Goal: Transaction & Acquisition: Download file/media

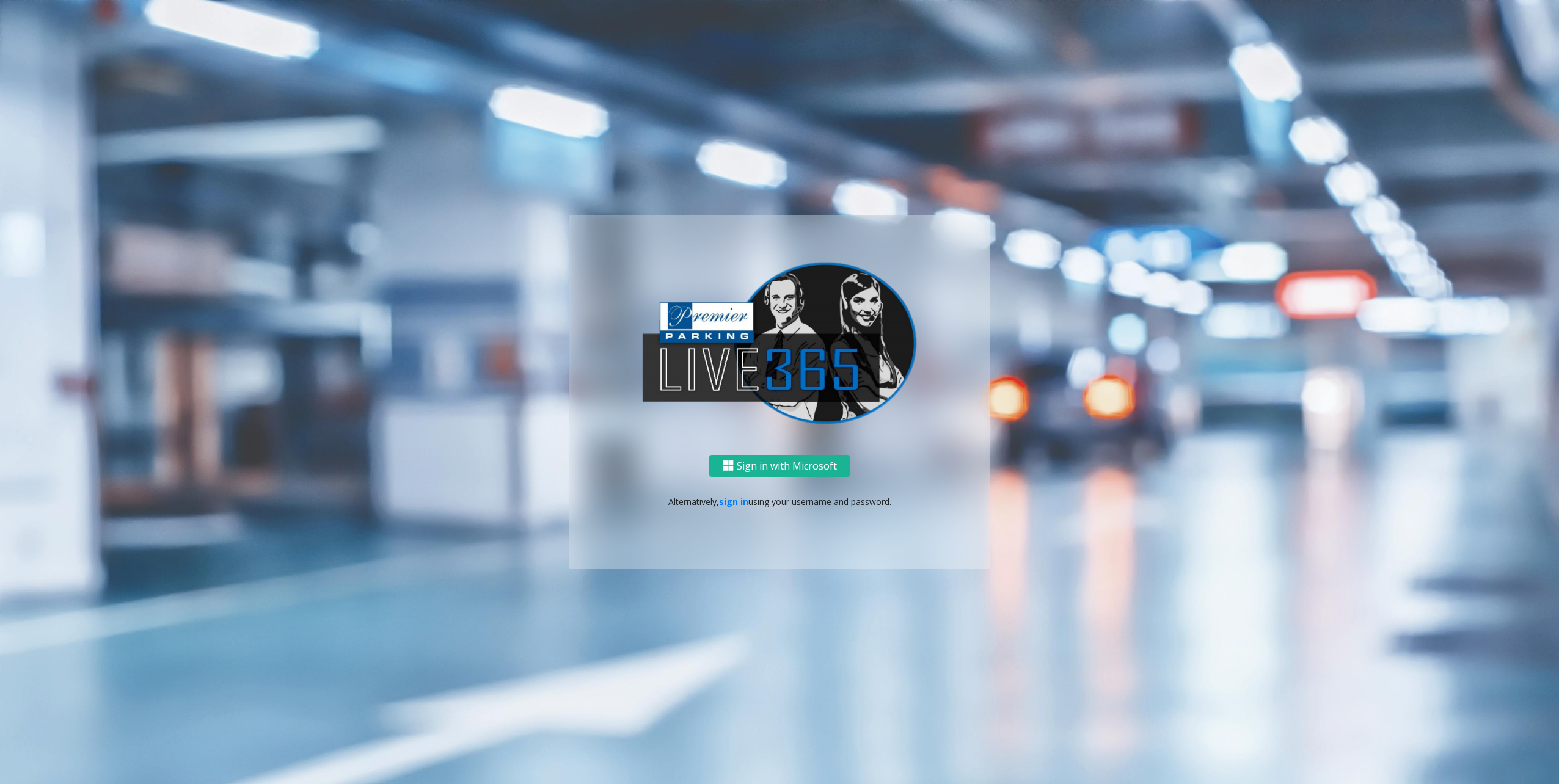
click at [751, 504] on p "Alternatively, sign in using your username and password." at bounding box center [780, 501] width 398 height 13
click at [711, 495] on p "Alternatively, sign in using your username and password." at bounding box center [780, 501] width 398 height 13
click at [721, 498] on p "Alternatively, sign in using your username and password." at bounding box center [780, 501] width 398 height 13
click at [725, 500] on link "sign in" at bounding box center [733, 502] width 29 height 12
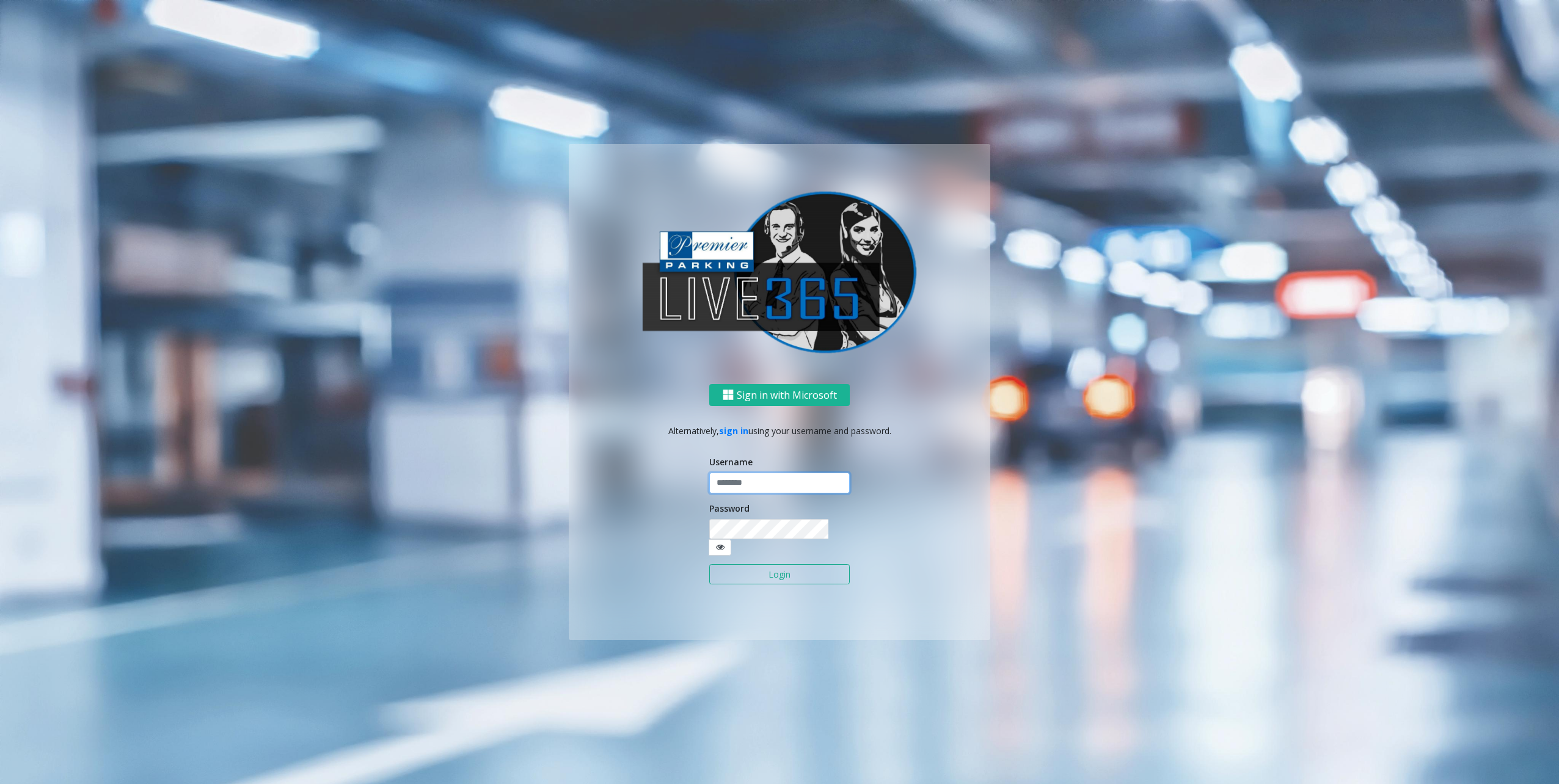
type input "********"
click at [817, 571] on button "Login" at bounding box center [779, 574] width 140 height 21
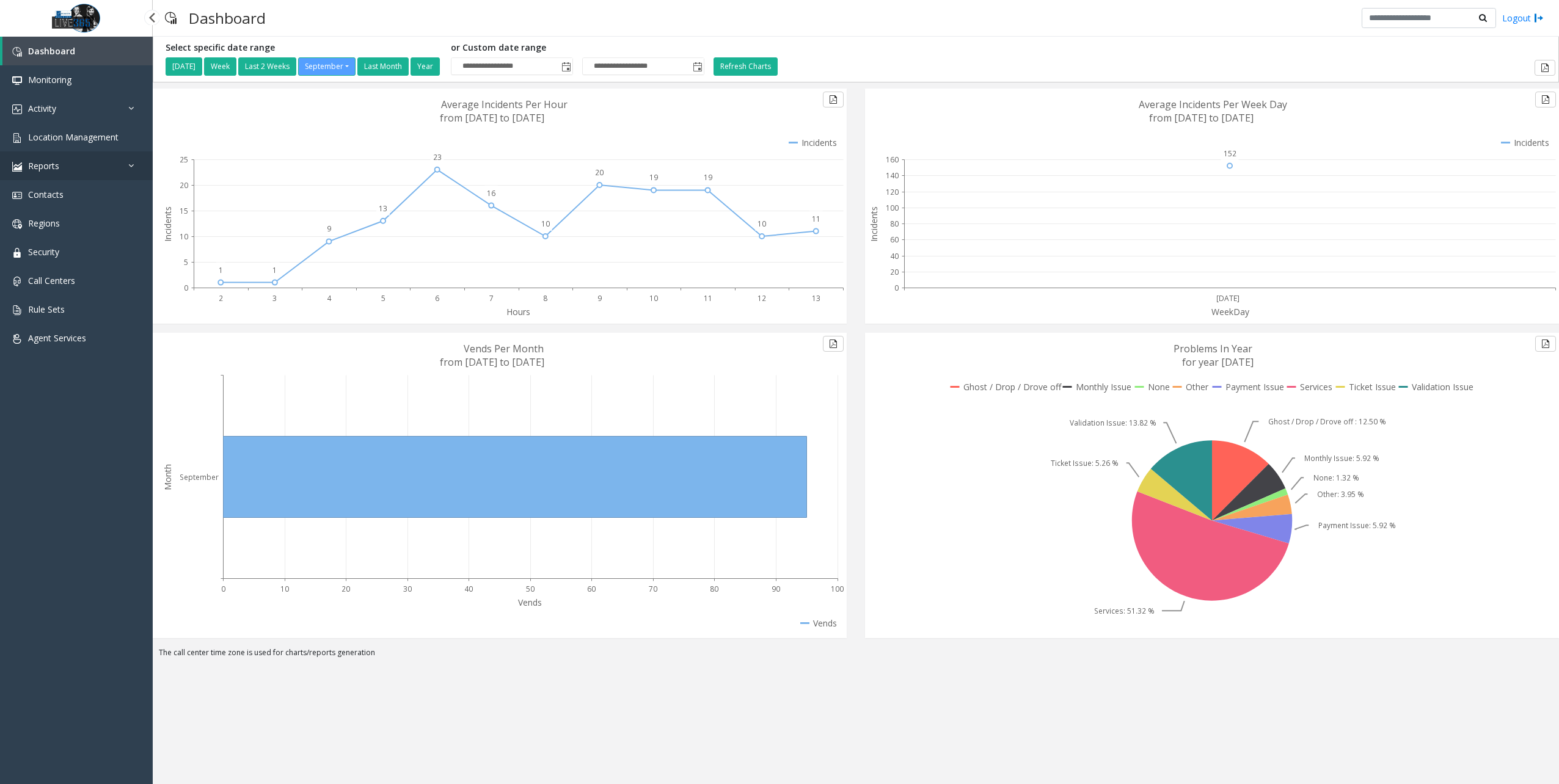
click at [80, 175] on link "Reports" at bounding box center [76, 165] width 153 height 28
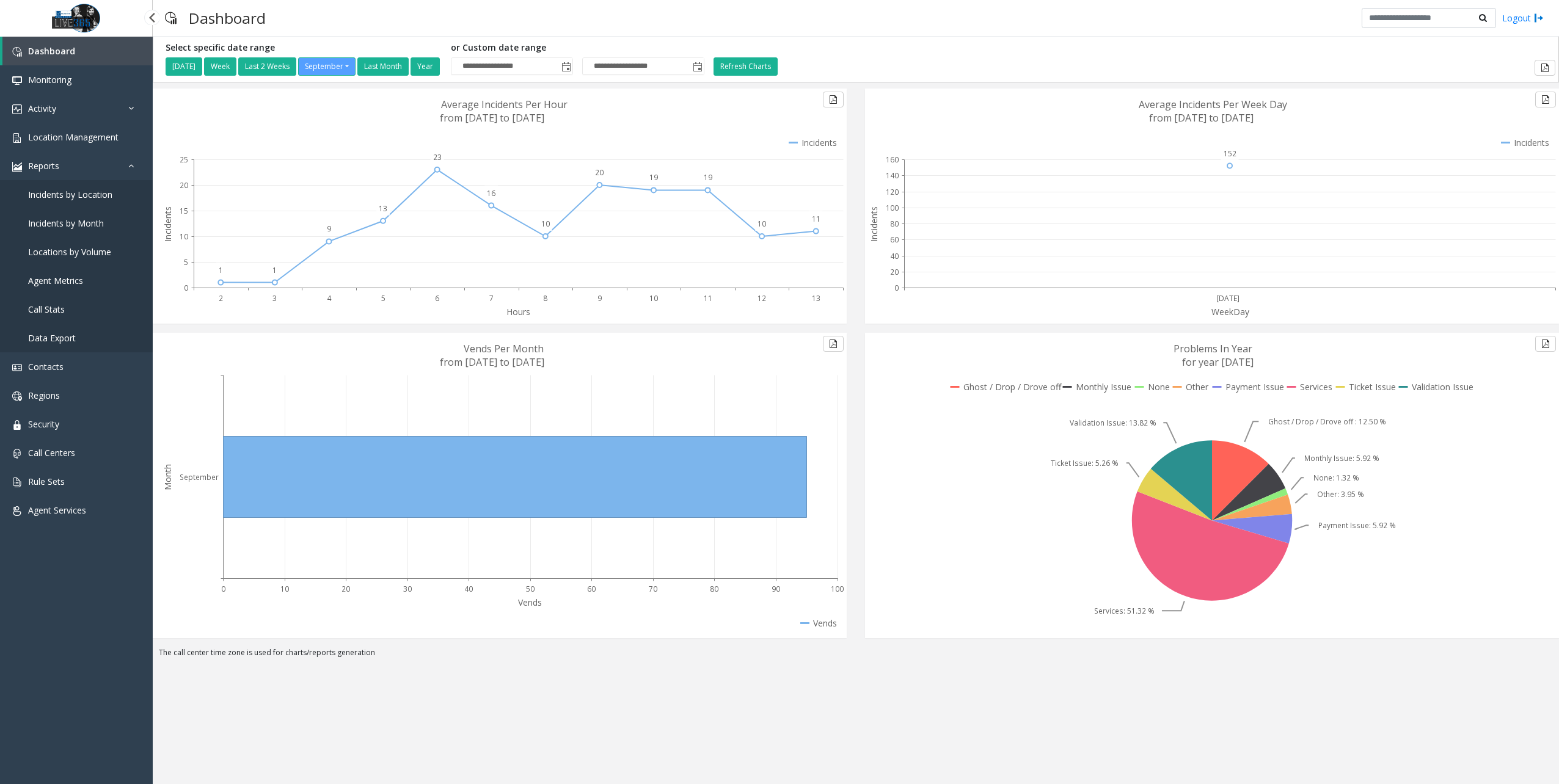
click at [71, 345] on link "Data Export" at bounding box center [76, 338] width 153 height 28
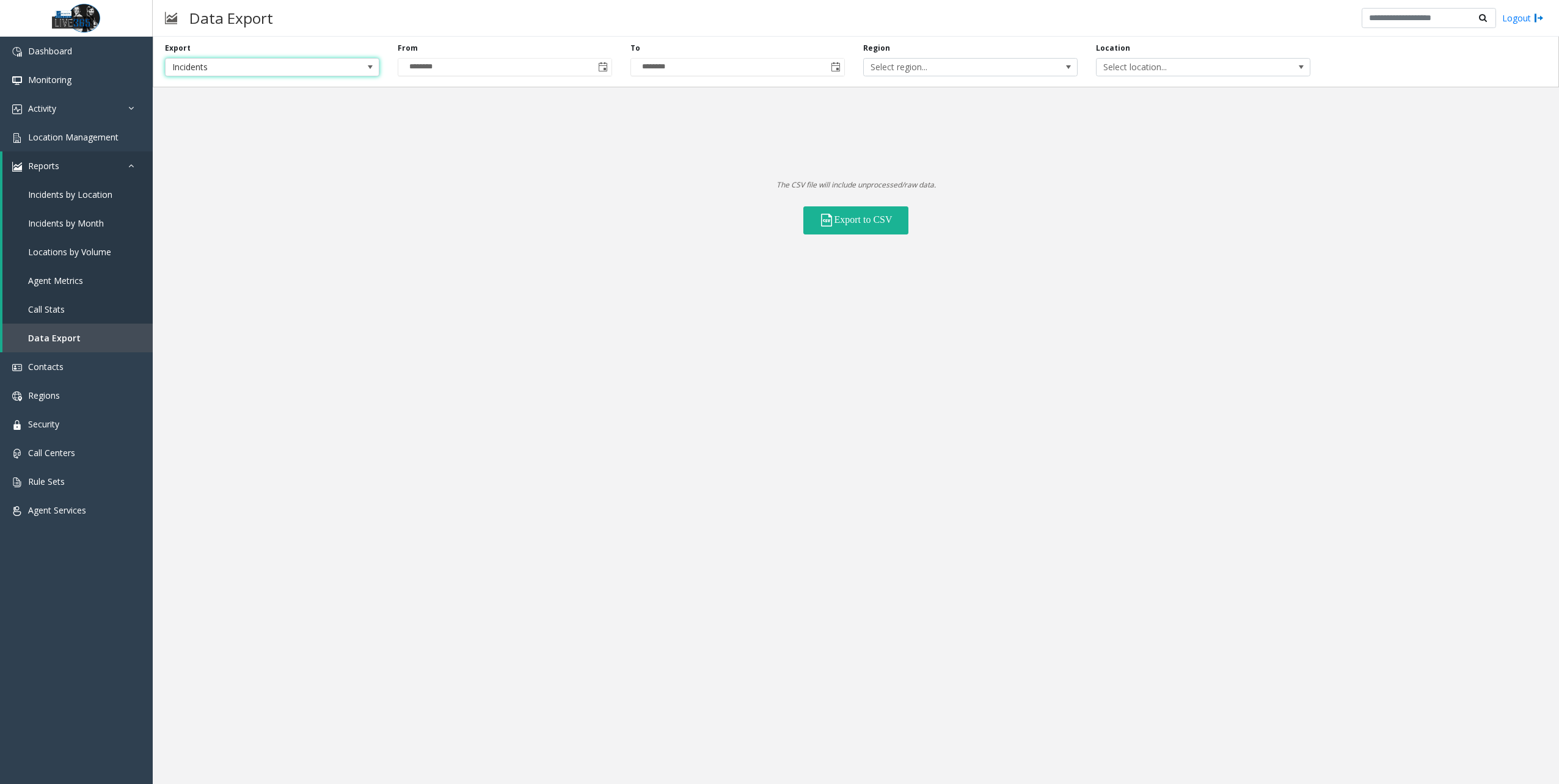
click at [227, 68] on span "Incidents" at bounding box center [251, 67] width 170 height 17
drag, startPoint x: 216, startPoint y: 107, endPoint x: 589, endPoint y: 99, distance: 373.1
click at [216, 107] on li "Locations" at bounding box center [271, 102] width 211 height 17
click at [1174, 62] on span "All Statuses" at bounding box center [1087, 67] width 214 height 19
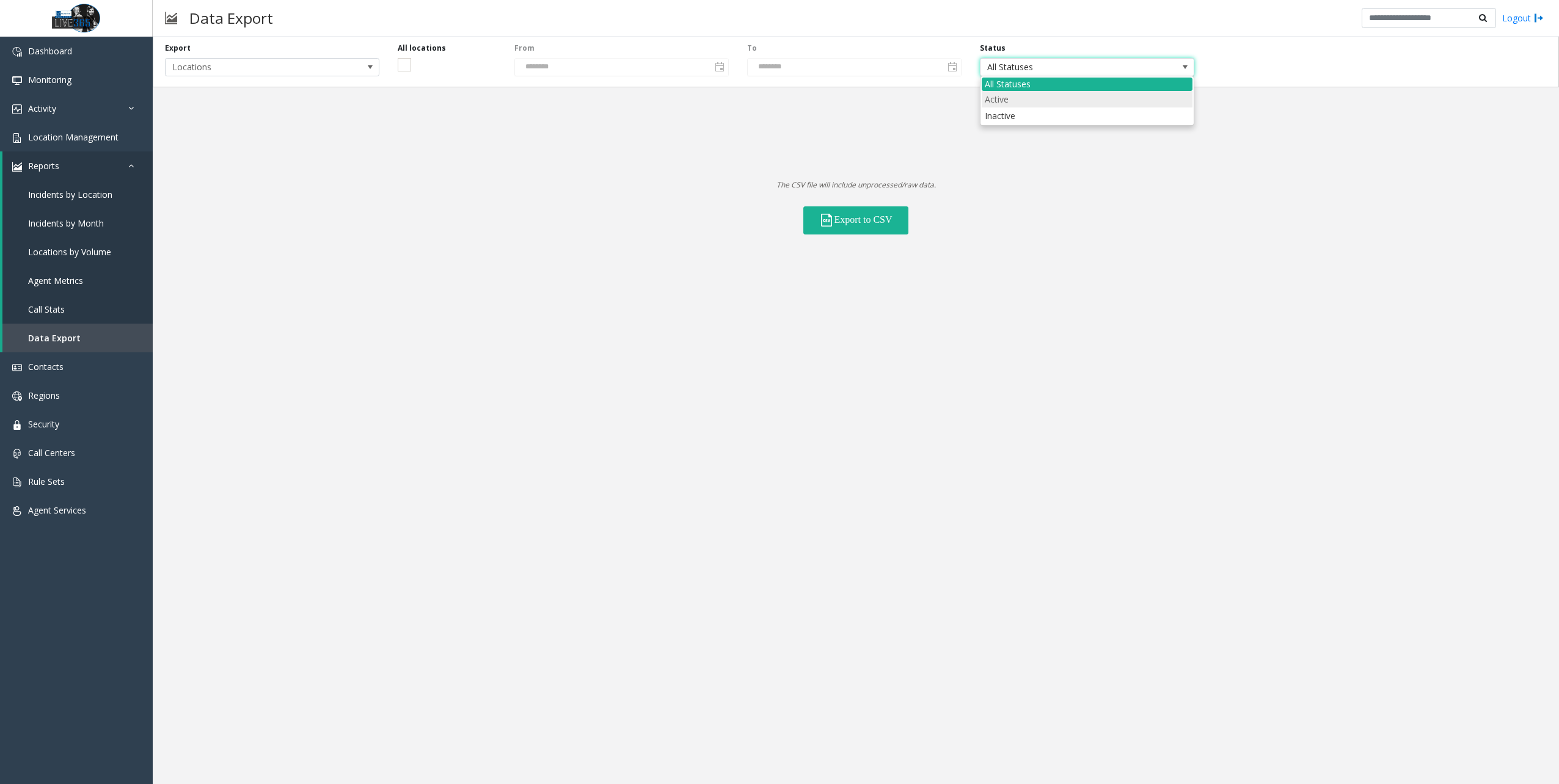
click at [1047, 103] on li "Active" at bounding box center [1087, 99] width 211 height 17
click at [867, 207] on button "Export to CSV" at bounding box center [855, 220] width 105 height 28
click at [652, 280] on div "Export Locations All locations From ******** To ******** Status Active The CSV …" at bounding box center [856, 410] width 1406 height 748
click at [595, 687] on div "Export Locations All locations From ******** To ******** Status Active The CSV …" at bounding box center [856, 410] width 1406 height 748
